Goal: Contribute content: Add original content to the website for others to see

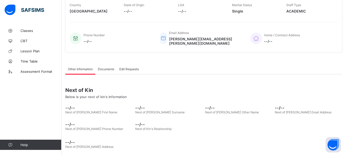
scroll to position [101, 0]
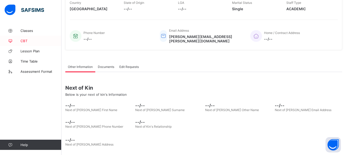
click at [24, 41] on span "CBT" at bounding box center [40, 41] width 41 height 4
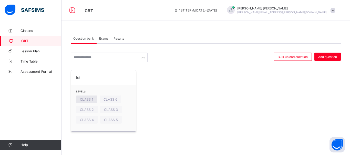
click at [84, 100] on span "CLASS 1" at bounding box center [86, 100] width 13 height 4
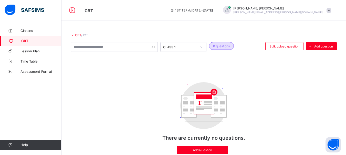
click at [330, 11] on span at bounding box center [328, 10] width 5 height 5
click at [174, 10] on icon at bounding box center [172, 10] width 4 height 4
click at [72, 10] on icon at bounding box center [72, 10] width 9 height 7
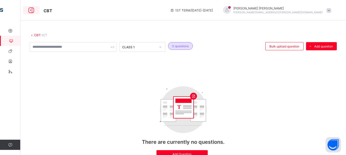
click at [33, 9] on icon at bounding box center [31, 10] width 9 height 7
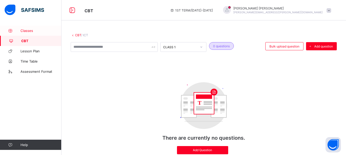
click at [25, 29] on span "Classes" at bounding box center [40, 31] width 41 height 4
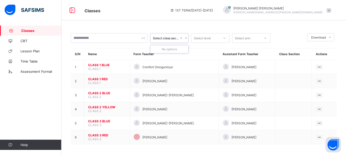
click at [185, 36] on div at bounding box center [185, 38] width 5 height 8
click at [332, 38] on icon at bounding box center [330, 37] width 4 height 3
click at [28, 60] on span "Time Table" at bounding box center [40, 61] width 41 height 4
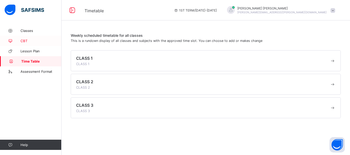
click at [21, 41] on span "CBT" at bounding box center [40, 41] width 41 height 4
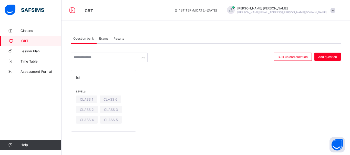
click at [104, 38] on span "Exams" at bounding box center [103, 39] width 9 height 4
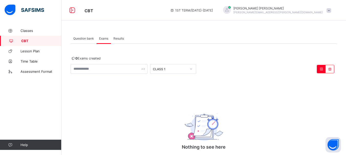
click at [116, 38] on span "Results" at bounding box center [118, 39] width 10 height 4
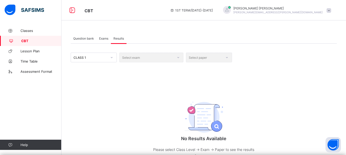
click at [78, 40] on span "Question bank" at bounding box center [83, 39] width 21 height 4
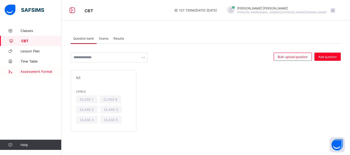
click at [9, 71] on icon at bounding box center [10, 72] width 20 height 4
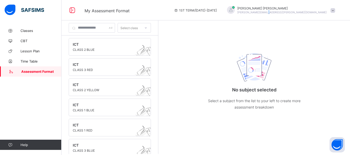
click at [316, 11] on span "[PERSON_NAME][EMAIL_ADDRESS][PERSON_NAME][DOMAIN_NAME]" at bounding box center [281, 12] width 89 height 3
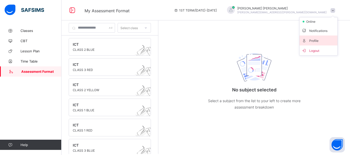
click at [306, 43] on span "Profile" at bounding box center [318, 41] width 34 height 6
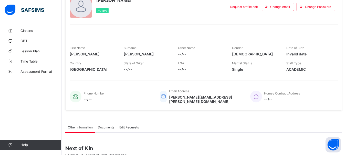
scroll to position [39, 0]
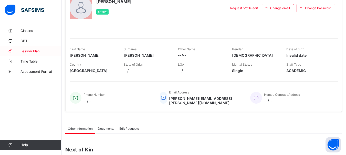
click at [29, 49] on span "Lesson Plan" at bounding box center [40, 51] width 41 height 4
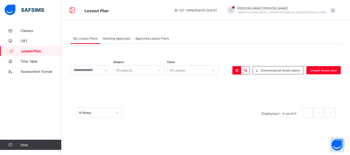
click at [104, 37] on span "Awaiting Approvals" at bounding box center [116, 39] width 27 height 4
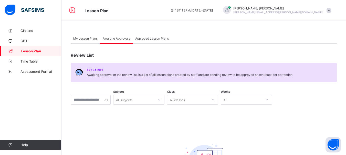
click at [153, 37] on span "Approved Lesson Plans" at bounding box center [152, 39] width 34 height 4
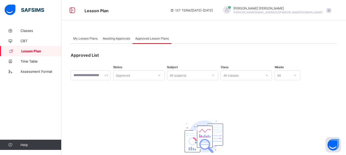
click at [82, 39] on span "My Lesson Plans" at bounding box center [85, 39] width 24 height 4
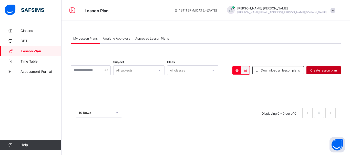
click at [318, 69] on span "Create lesson plan" at bounding box center [323, 71] width 27 height 4
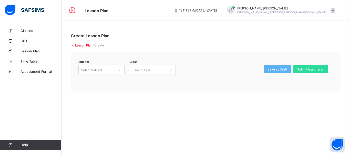
click at [168, 68] on div at bounding box center [170, 70] width 9 height 8
click at [93, 72] on div "Select Subject" at bounding box center [91, 70] width 21 height 10
click at [90, 82] on div "ICT (ICT)" at bounding box center [102, 81] width 46 height 8
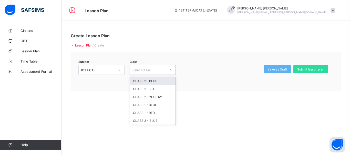
click at [146, 69] on div "Select Class" at bounding box center [141, 70] width 18 height 10
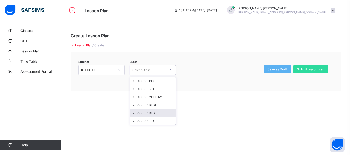
click at [139, 115] on div "CLASS 1 - RED" at bounding box center [153, 113] width 46 height 8
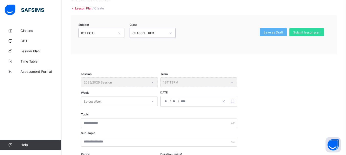
scroll to position [34, 0]
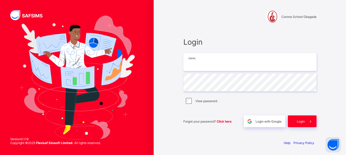
type input "**********"
